Goal: Check status: Check status

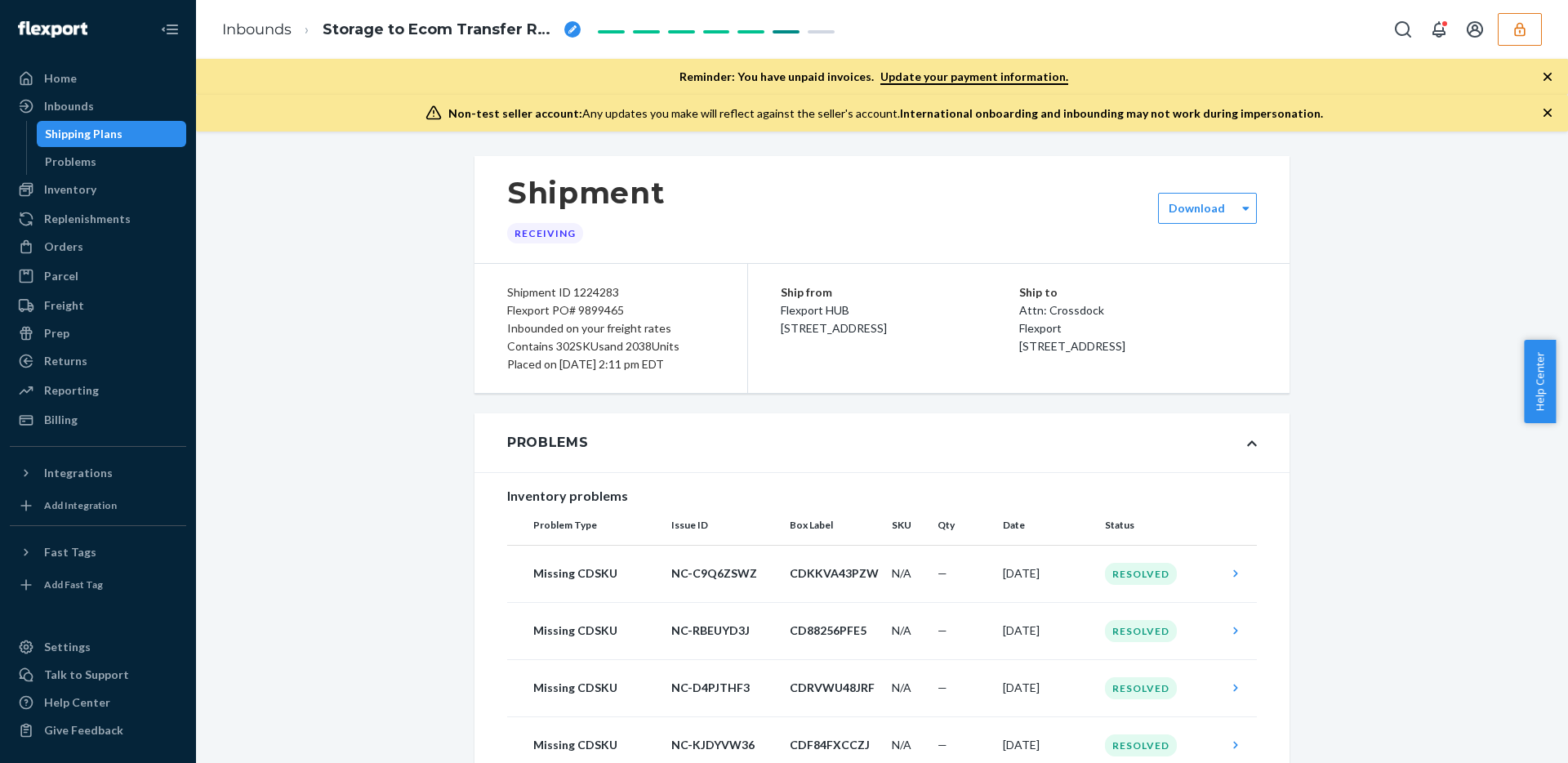
click at [586, 309] on div "Flexport PO# 9899465" at bounding box center [611, 310] width 208 height 18
copy div "9899465"
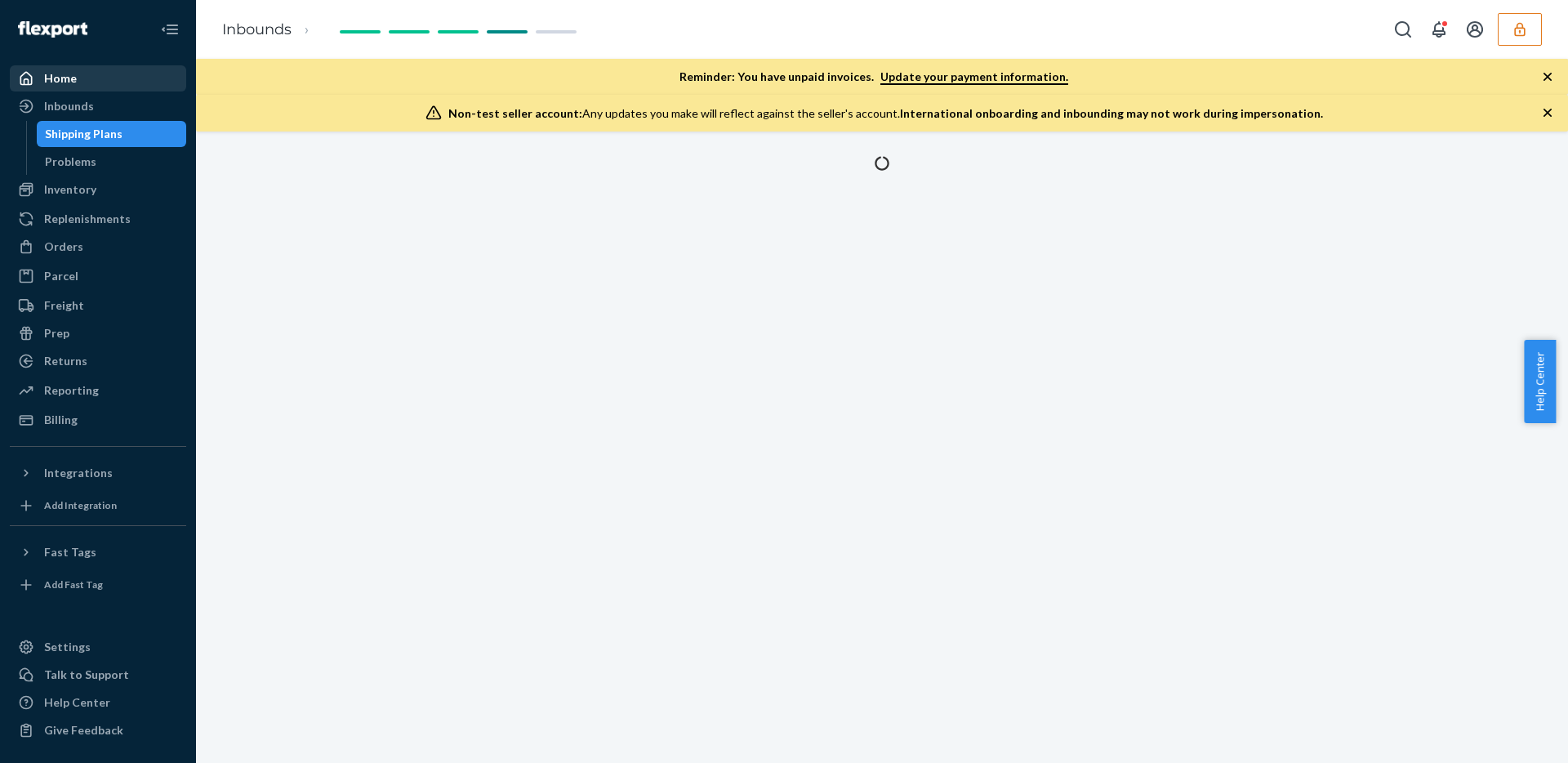
click at [38, 75] on div at bounding box center [31, 78] width 26 height 17
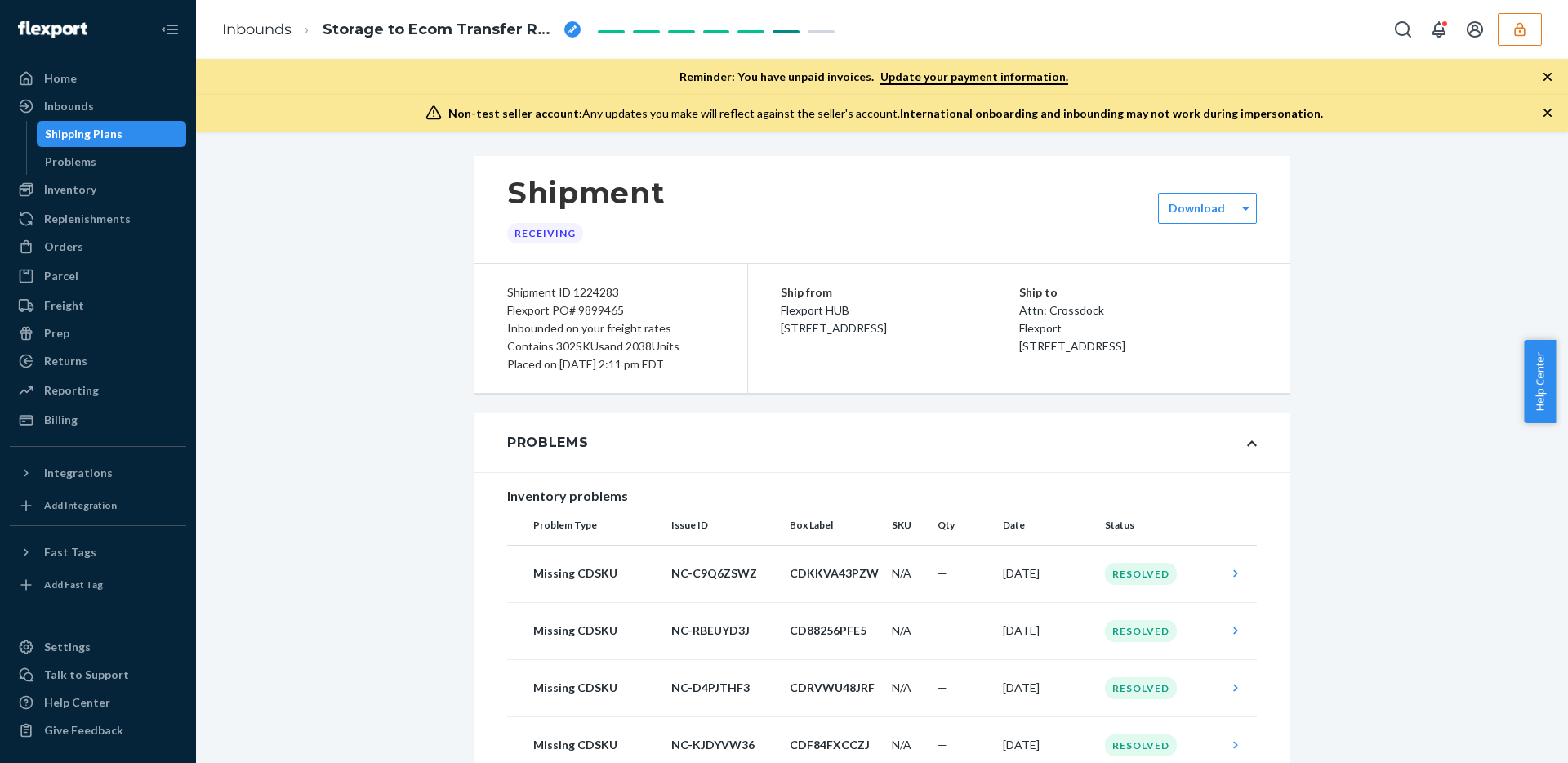
click at [1507, 30] on button "button" at bounding box center [1519, 29] width 44 height 33
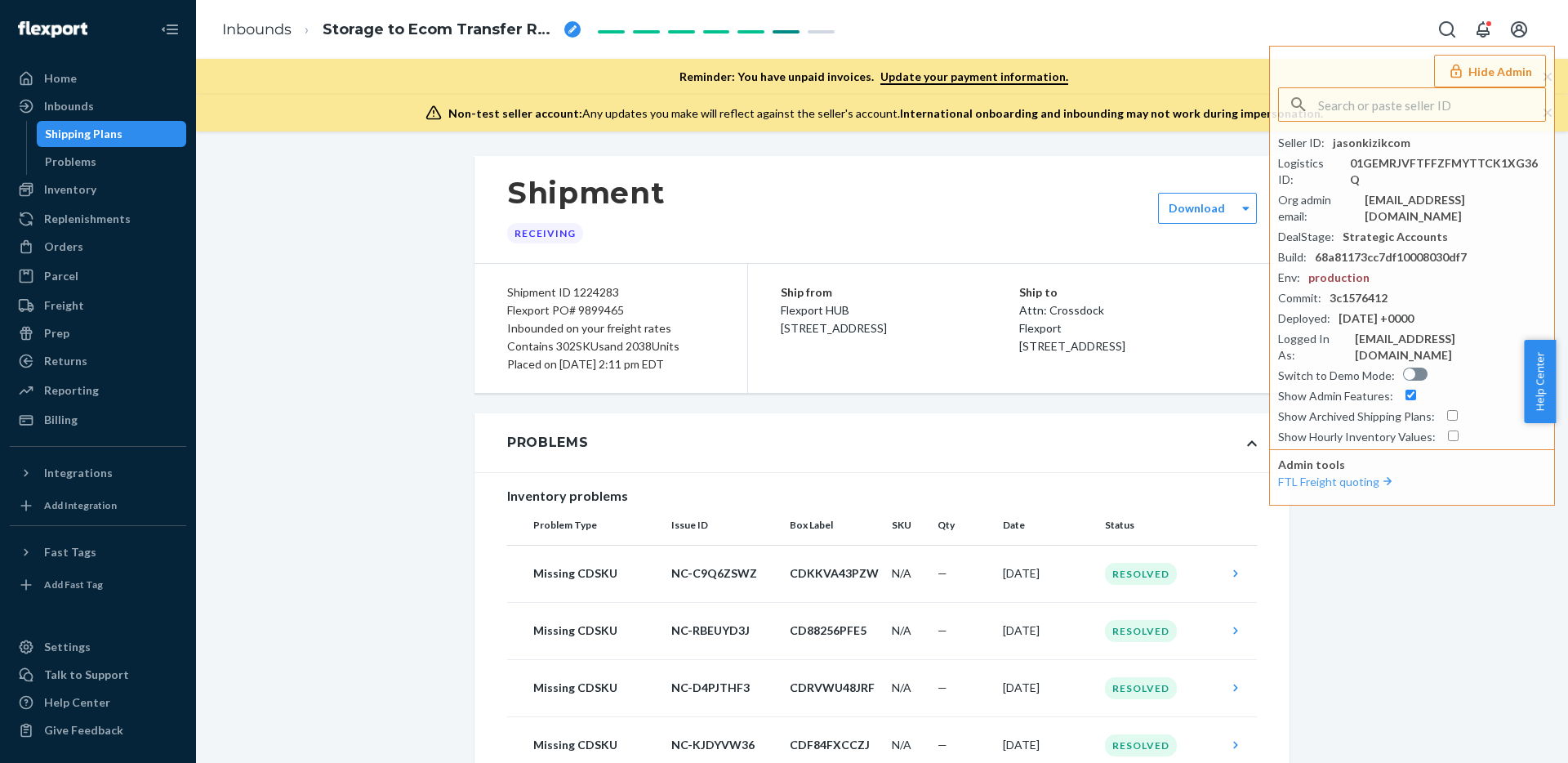
click at [527, 320] on div "Inbounded on your freight rates" at bounding box center [611, 328] width 208 height 18
click at [786, 415] on div "Problems" at bounding box center [881, 443] width 815 height 59
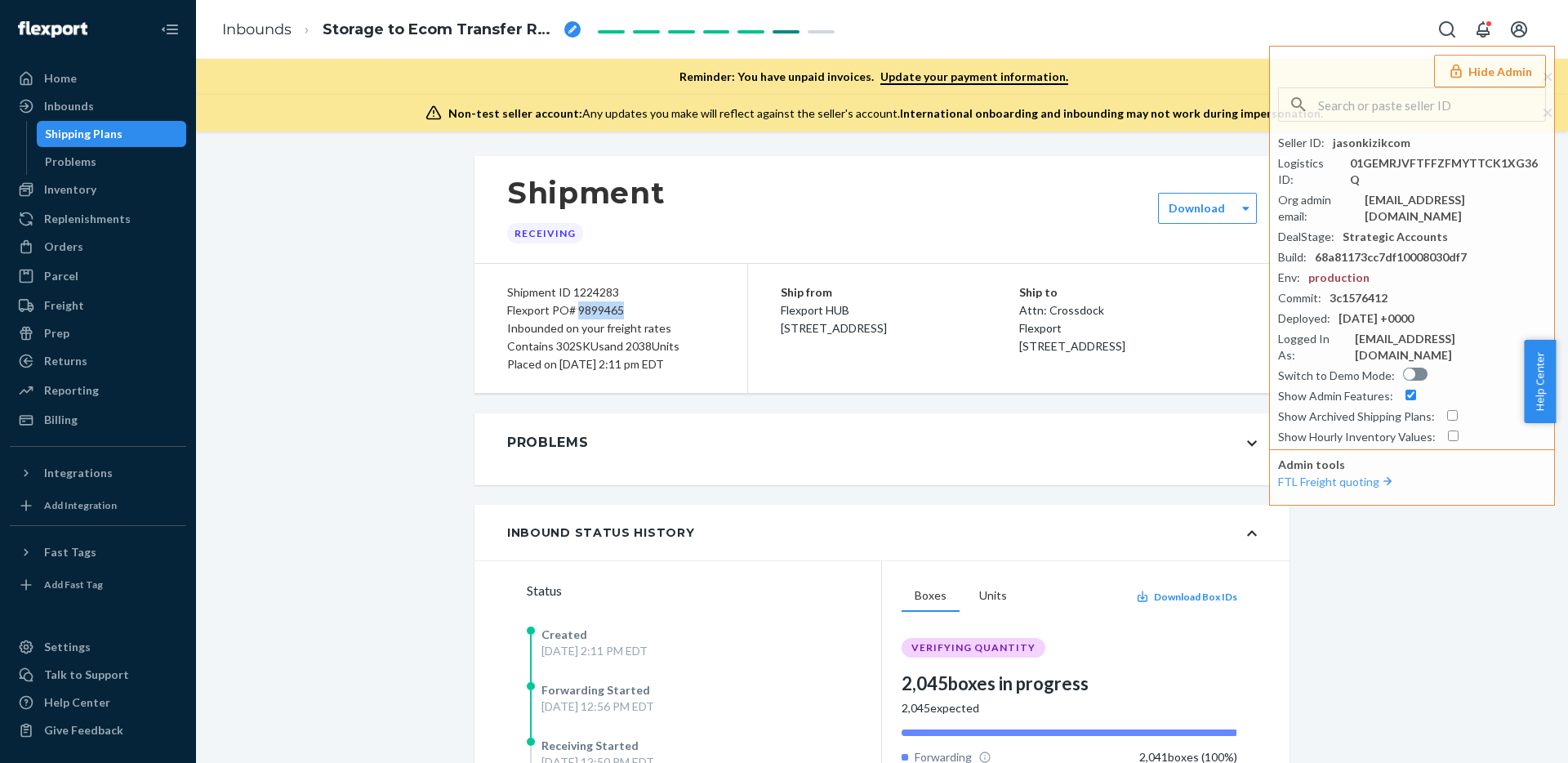
click at [1484, 63] on button "Hide Admin" at bounding box center [1490, 71] width 112 height 33
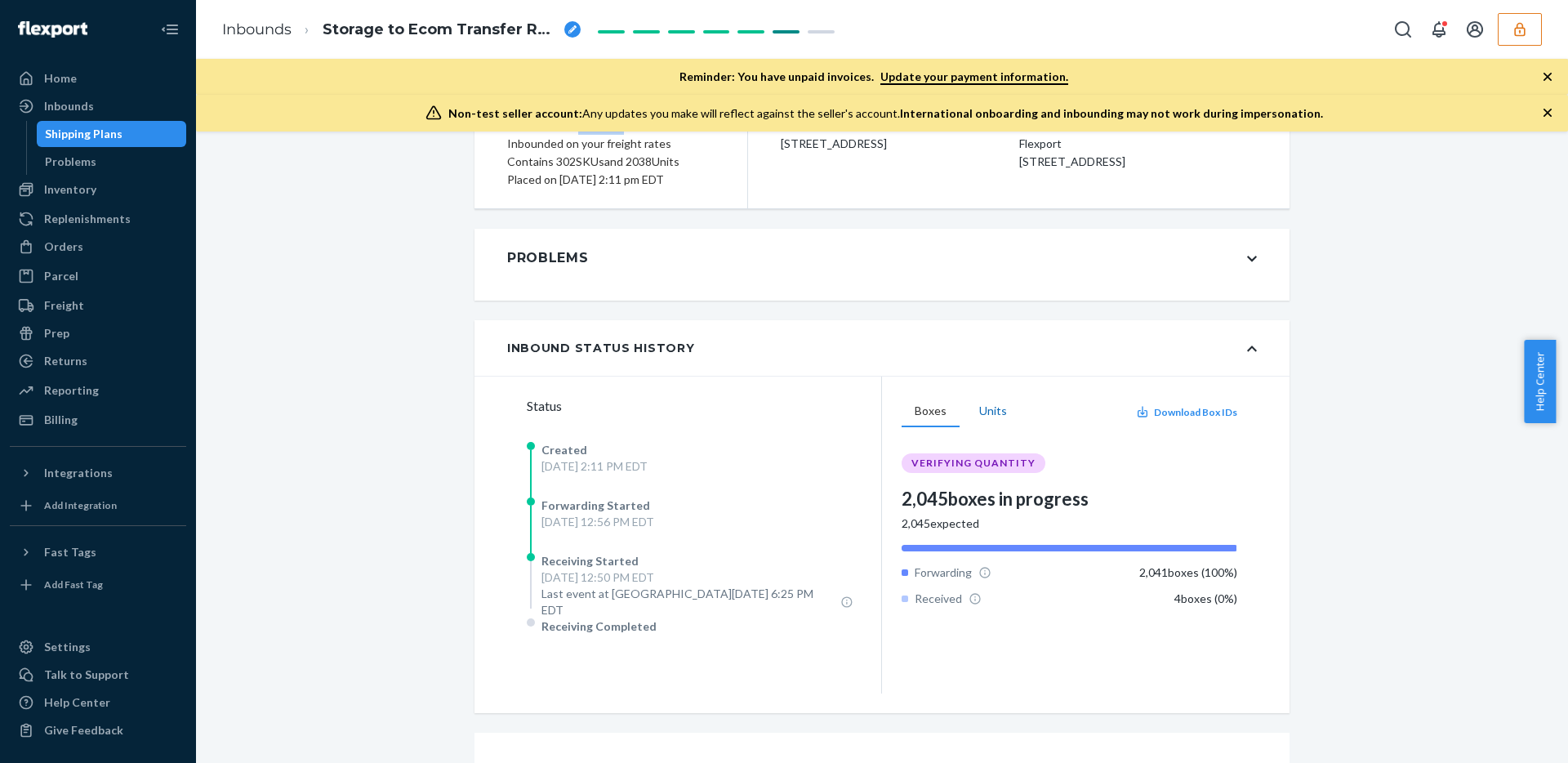
click at [975, 416] on button "Units" at bounding box center [993, 411] width 54 height 31
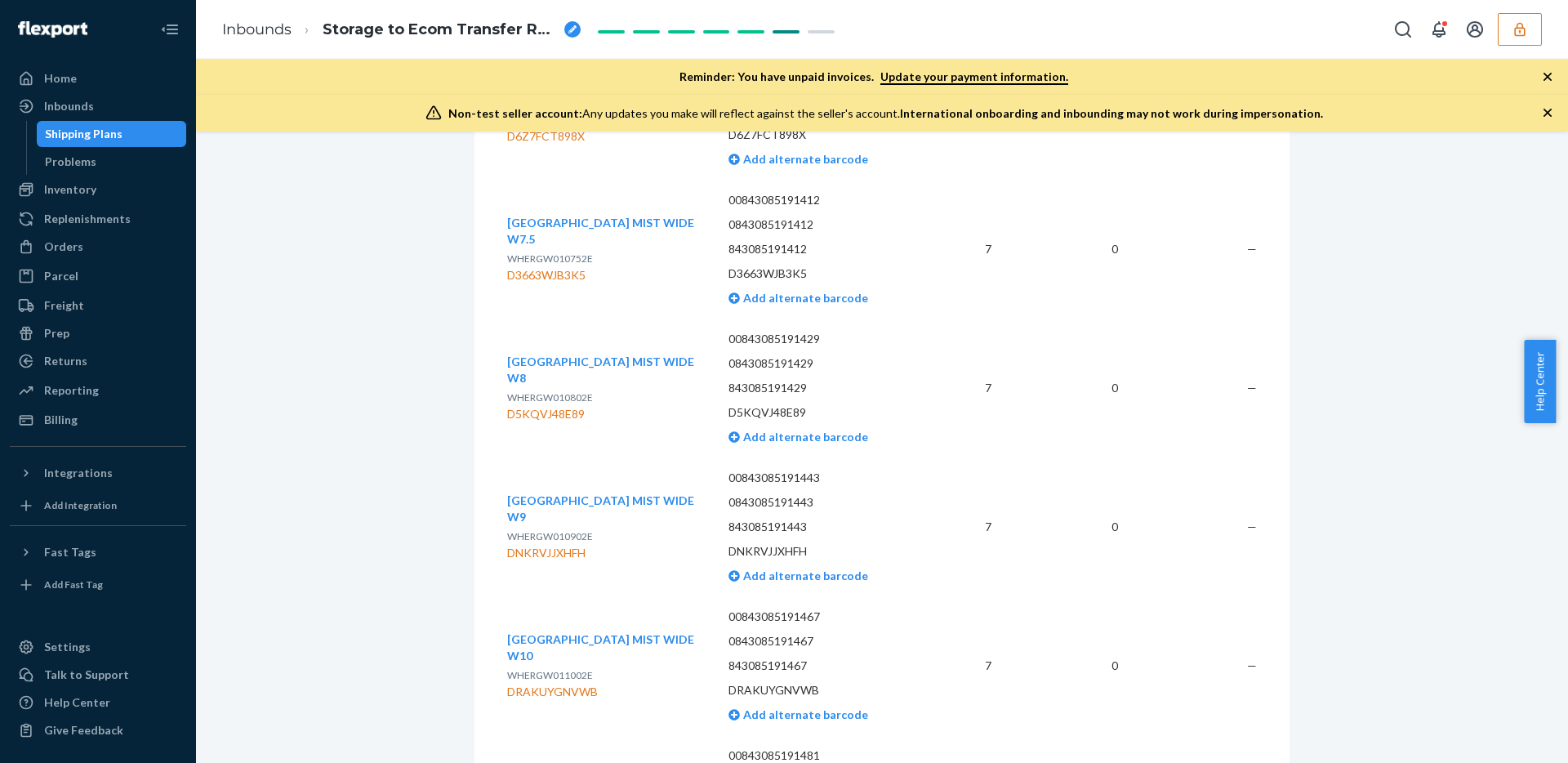
scroll to position [13855, 0]
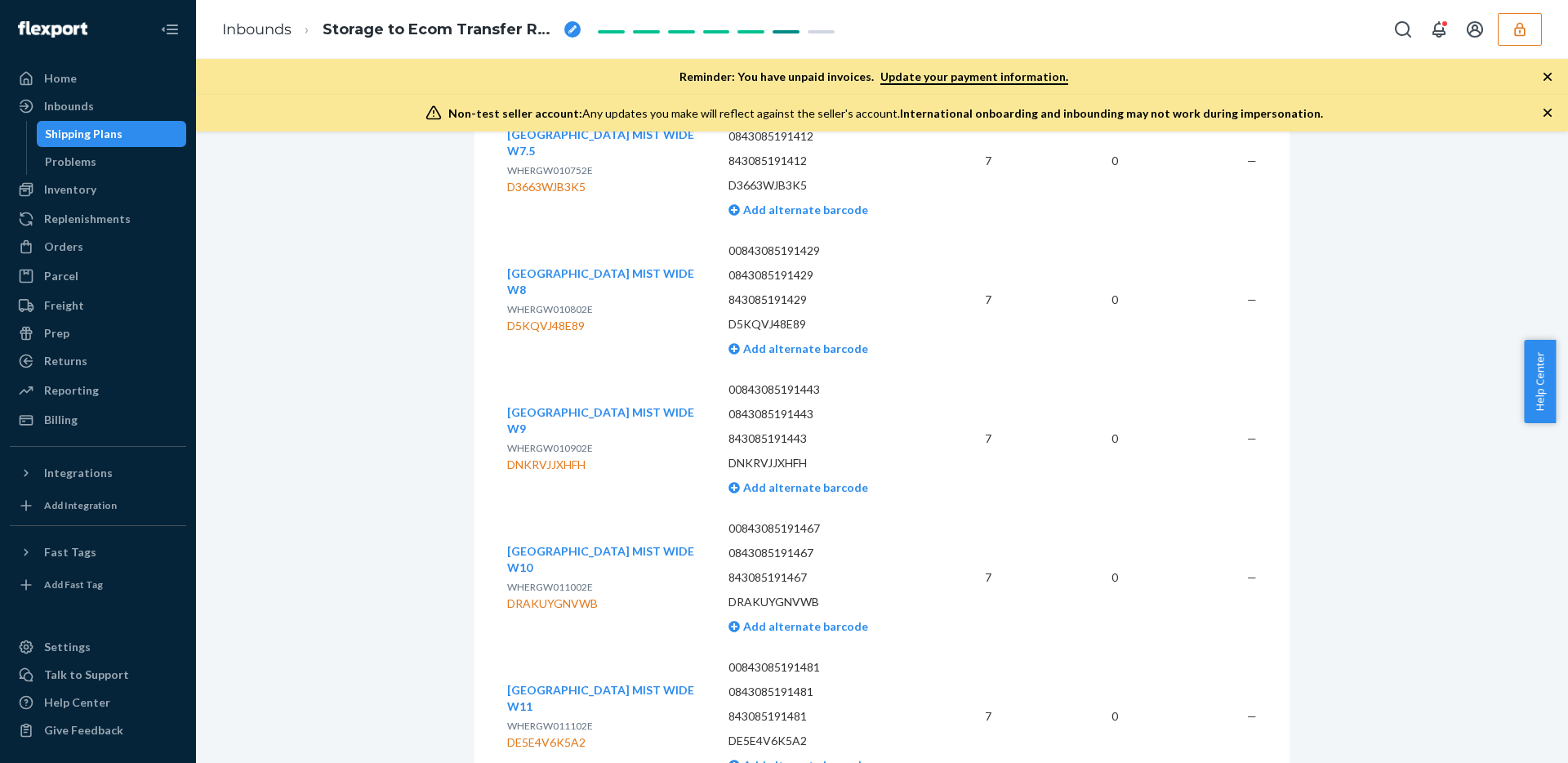
drag, startPoint x: 1562, startPoint y: 342, endPoint x: 1553, endPoint y: 357, distance: 17.5
click at [1548, 398] on div "Help Center" at bounding box center [1545, 381] width 44 height 83
drag, startPoint x: 1559, startPoint y: 338, endPoint x: 1558, endPoint y: 361, distance: 23.0
click at [1555, 361] on div "Help Center" at bounding box center [1545, 381] width 44 height 83
click at [1555, 346] on div "Help Center" at bounding box center [1545, 381] width 44 height 83
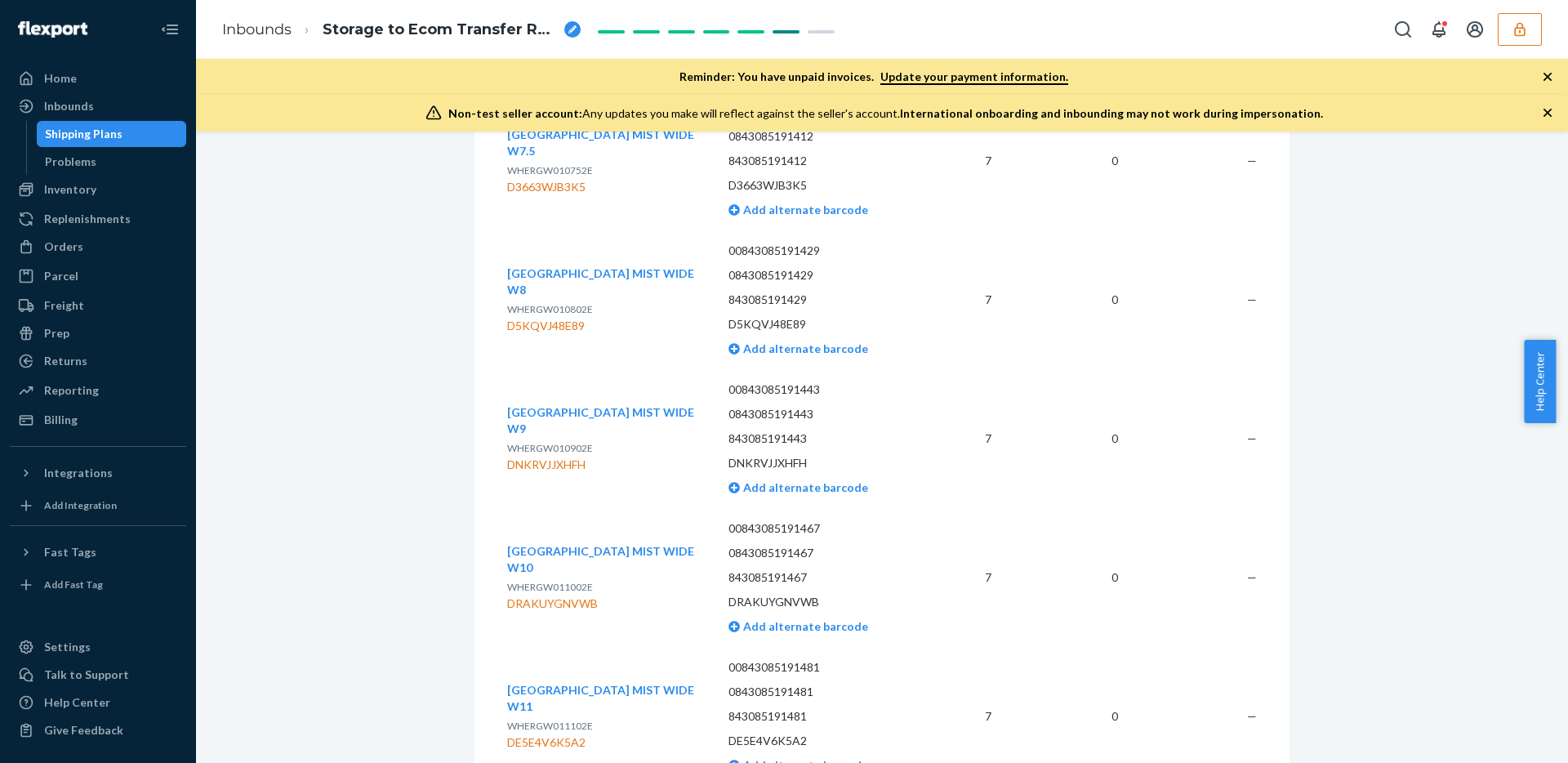
drag, startPoint x: 1561, startPoint y: 342, endPoint x: 1558, endPoint y: 353, distance: 11.4
click at [1555, 355] on div "Help Center" at bounding box center [1545, 381] width 44 height 83
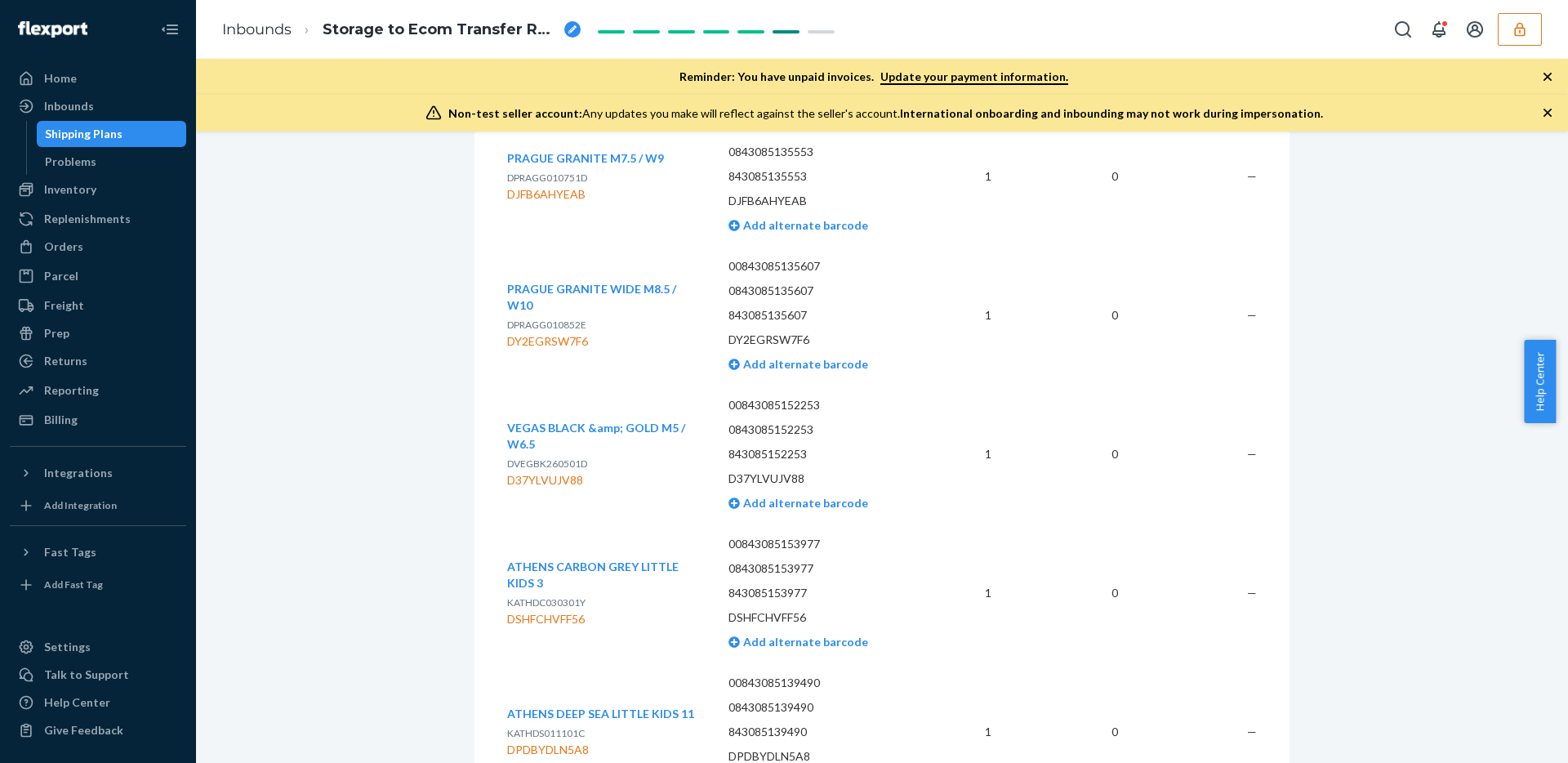
scroll to position [40531, 0]
